Goal: Navigation & Orientation: Find specific page/section

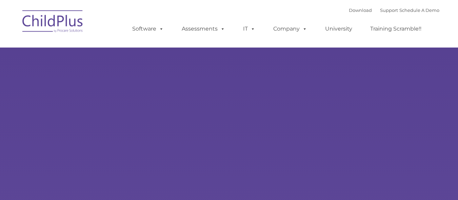
select select "MEDIUM"
type input ""
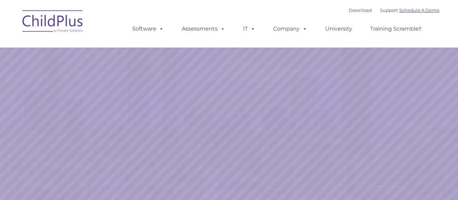
select select "MEDIUM"
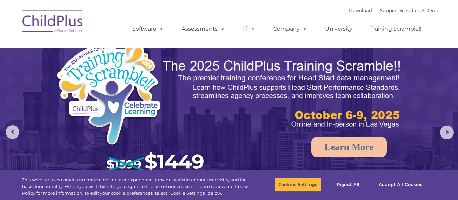
drag, startPoint x: 456, startPoint y: 27, endPoint x: 459, endPoint y: 29, distance: 3.9
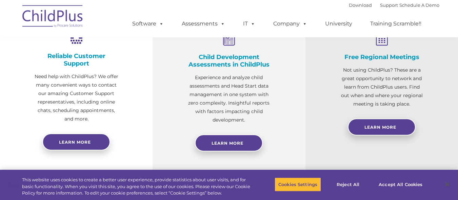
scroll to position [281, 0]
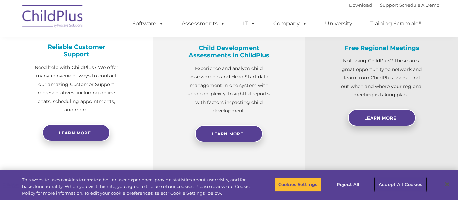
click at [409, 188] on button "Accept All Cookies" at bounding box center [400, 184] width 51 height 14
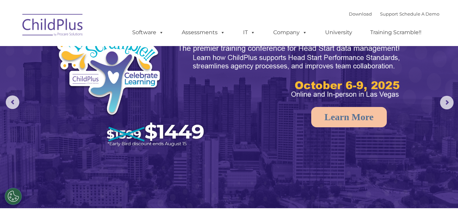
scroll to position [0, 0]
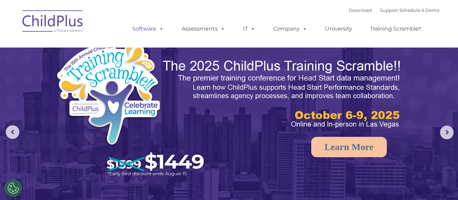
click at [157, 32] on link "Software" at bounding box center [147, 29] width 45 height 14
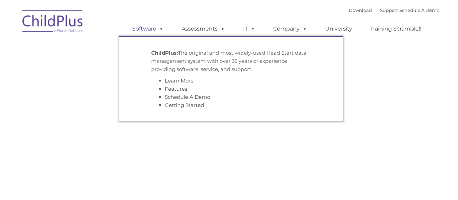
type input ""
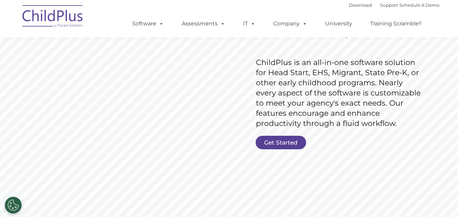
scroll to position [95, 0]
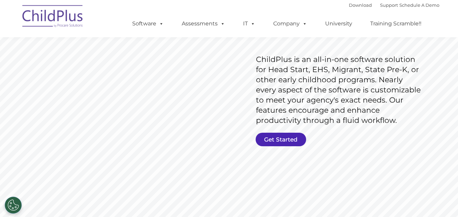
click at [294, 139] on link "Get Started" at bounding box center [281, 140] width 51 height 14
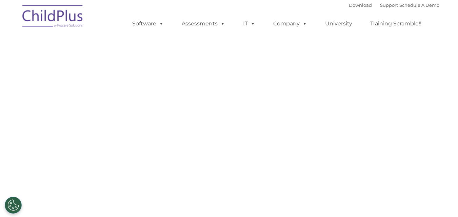
select select "MEDIUM"
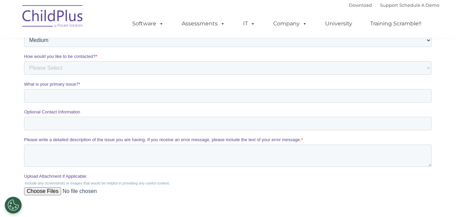
scroll to position [291, 0]
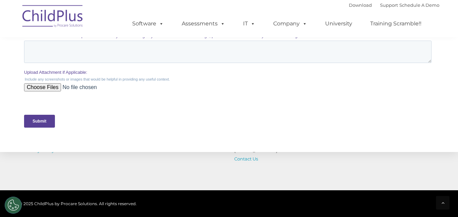
click at [37, 17] on img at bounding box center [53, 17] width 68 height 34
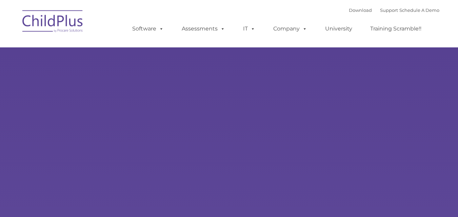
type input ""
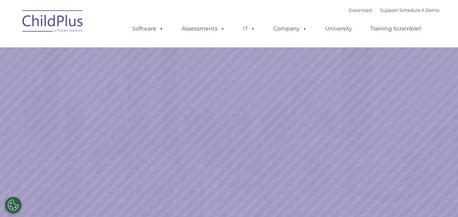
select select "MEDIUM"
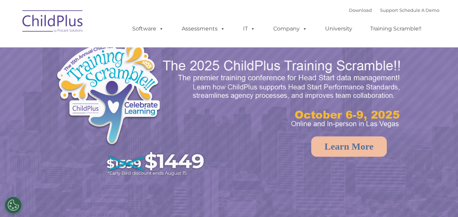
select select "MEDIUM"
